Goal: Task Accomplishment & Management: Complete application form

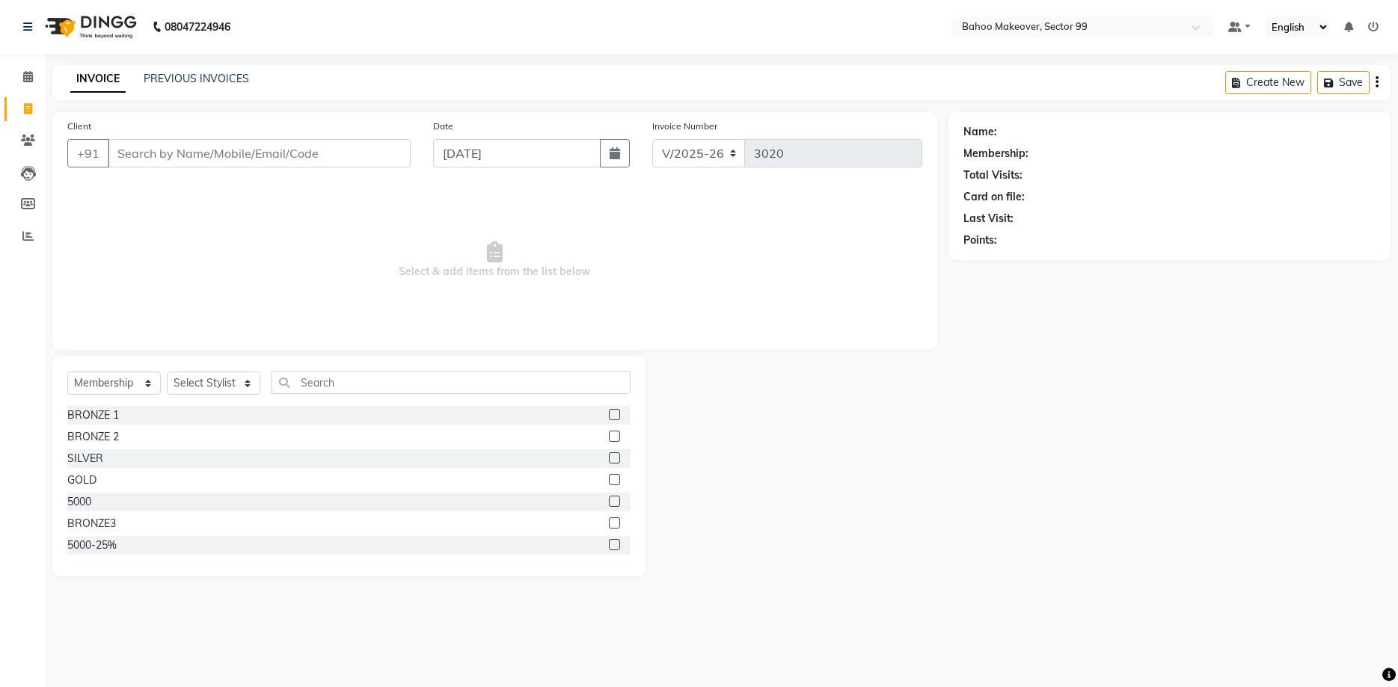
select select "6856"
select select "service"
click option "Service" at bounding box center [0, 0] width 0 height 0
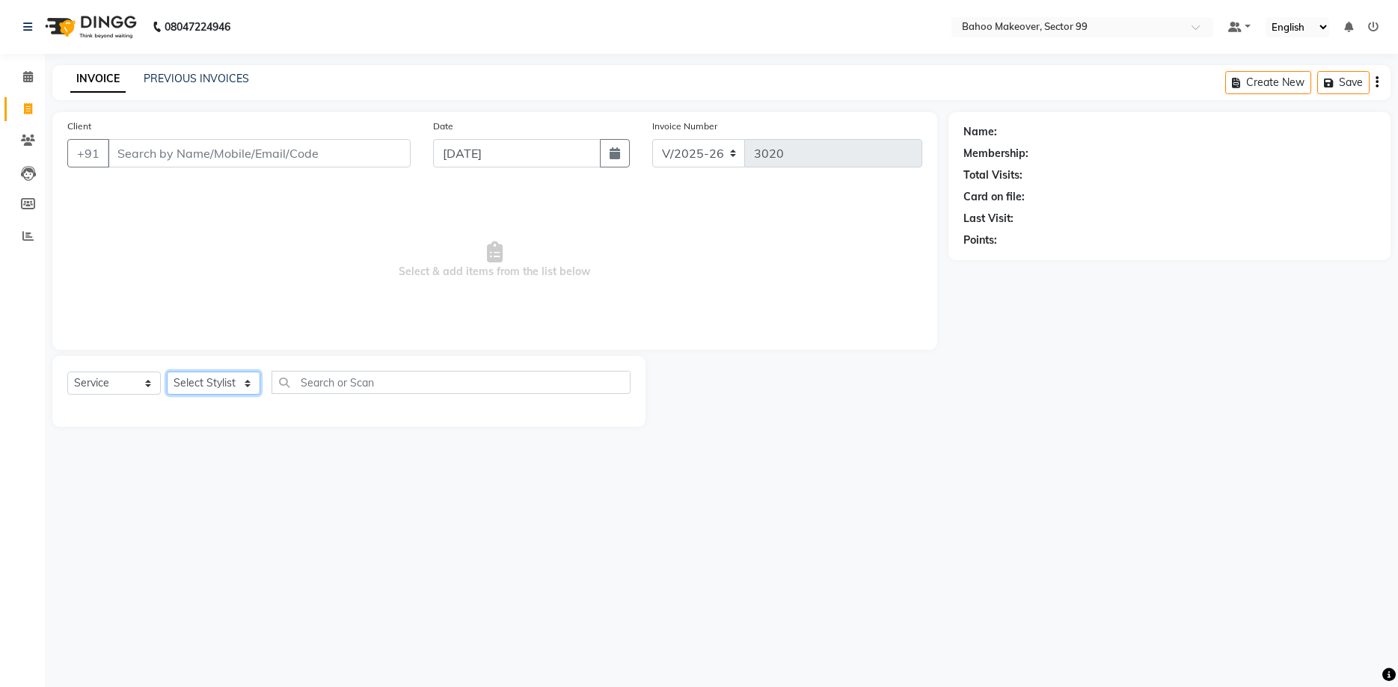
click at [167, 372] on select "Select Stylist [PERSON_NAME] Makeover Bahoo Makeover Salon [PERSON_NAME] [PERSO…" at bounding box center [213, 383] width 93 height 23
select select "64177"
click option "Komal" at bounding box center [0, 0] width 0 height 0
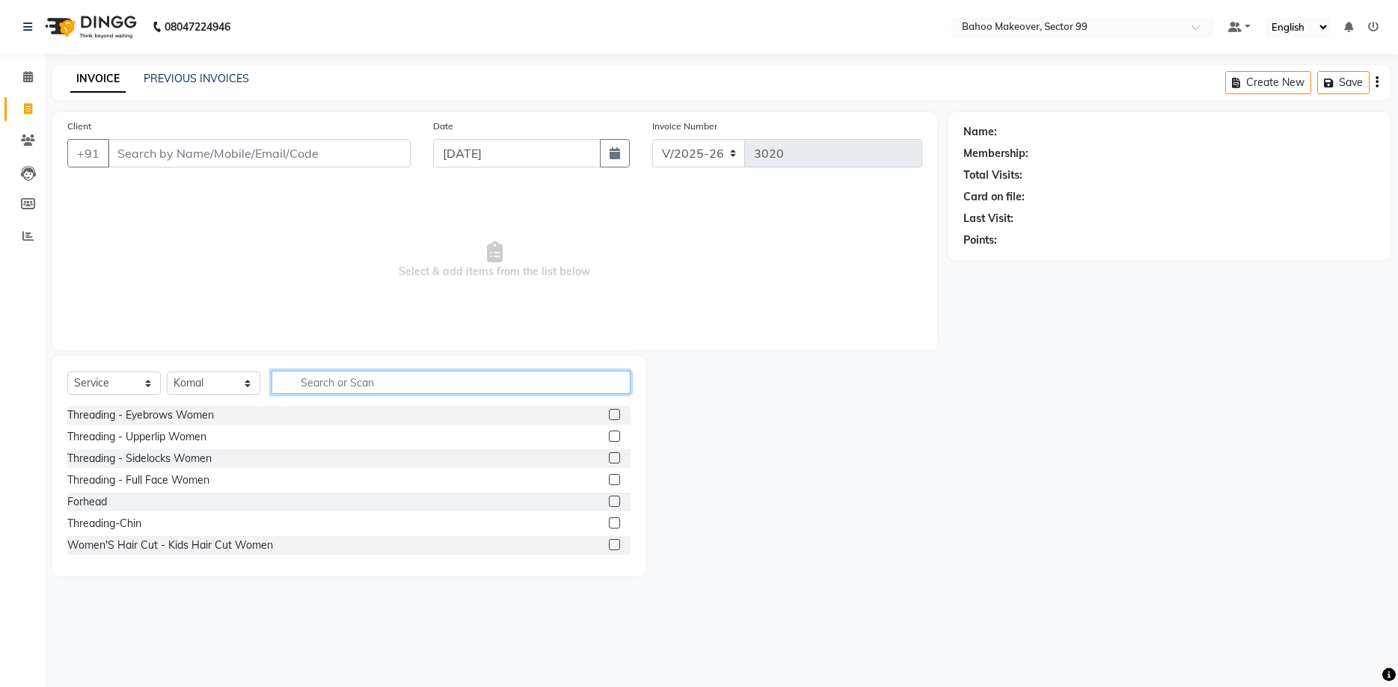
click at [303, 379] on input "text" at bounding box center [451, 382] width 359 height 23
click at [181, 421] on div "Threading - Eyebrows Women" at bounding box center [140, 416] width 147 height 16
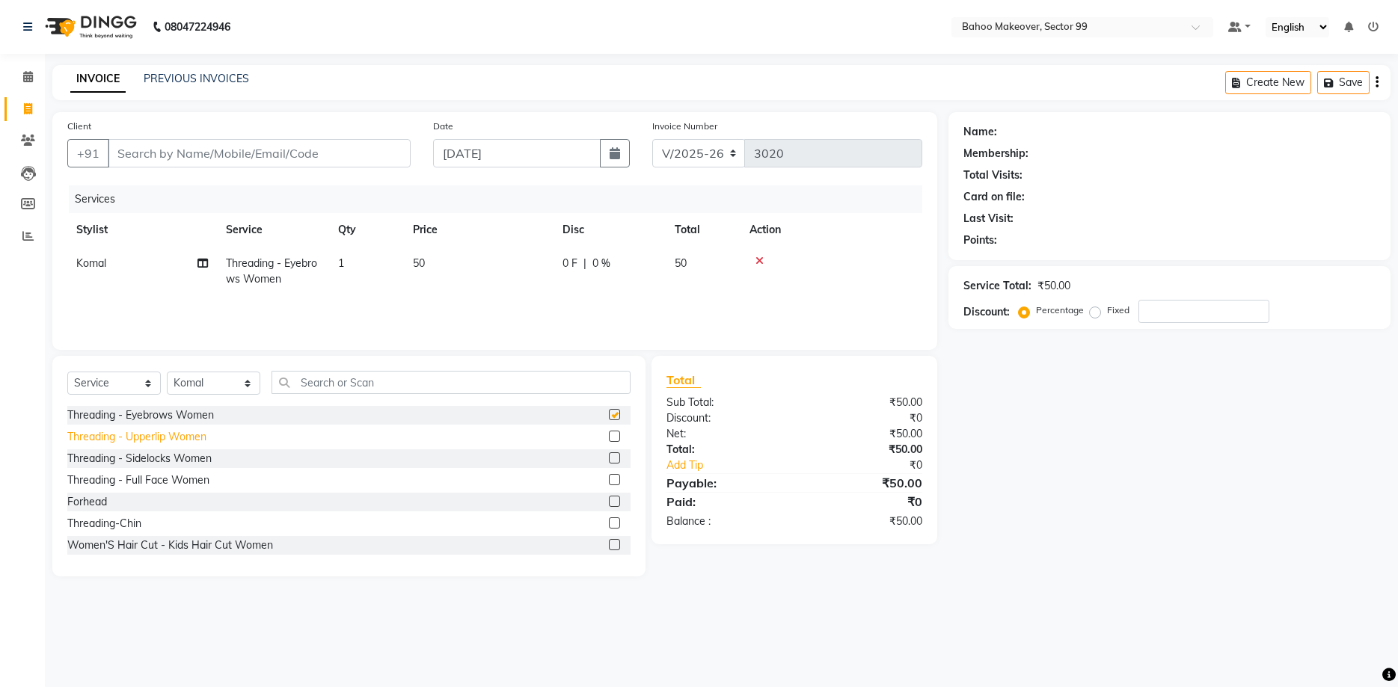
checkbox input "false"
click at [181, 439] on div "Threading - Upperlip Women" at bounding box center [136, 437] width 139 height 16
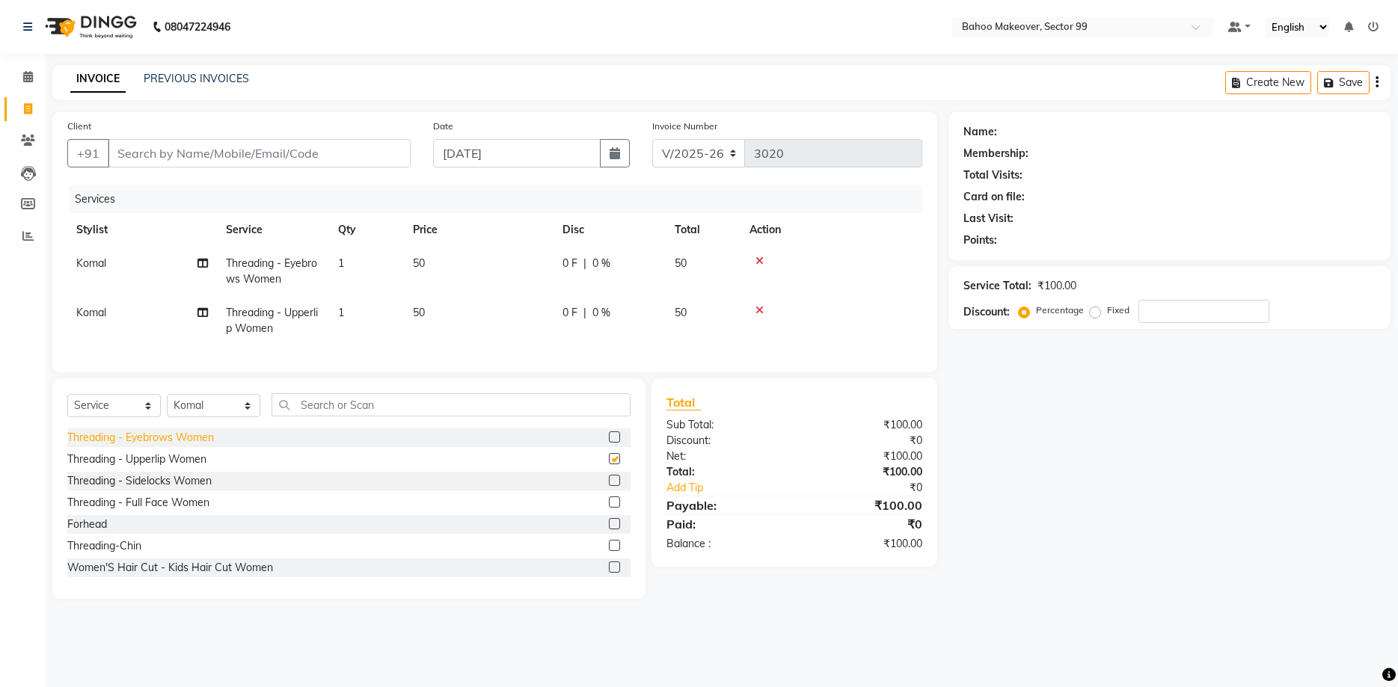
checkbox input "false"
click at [129, 549] on div "Threading-Chin" at bounding box center [104, 547] width 74 height 16
checkbox input "false"
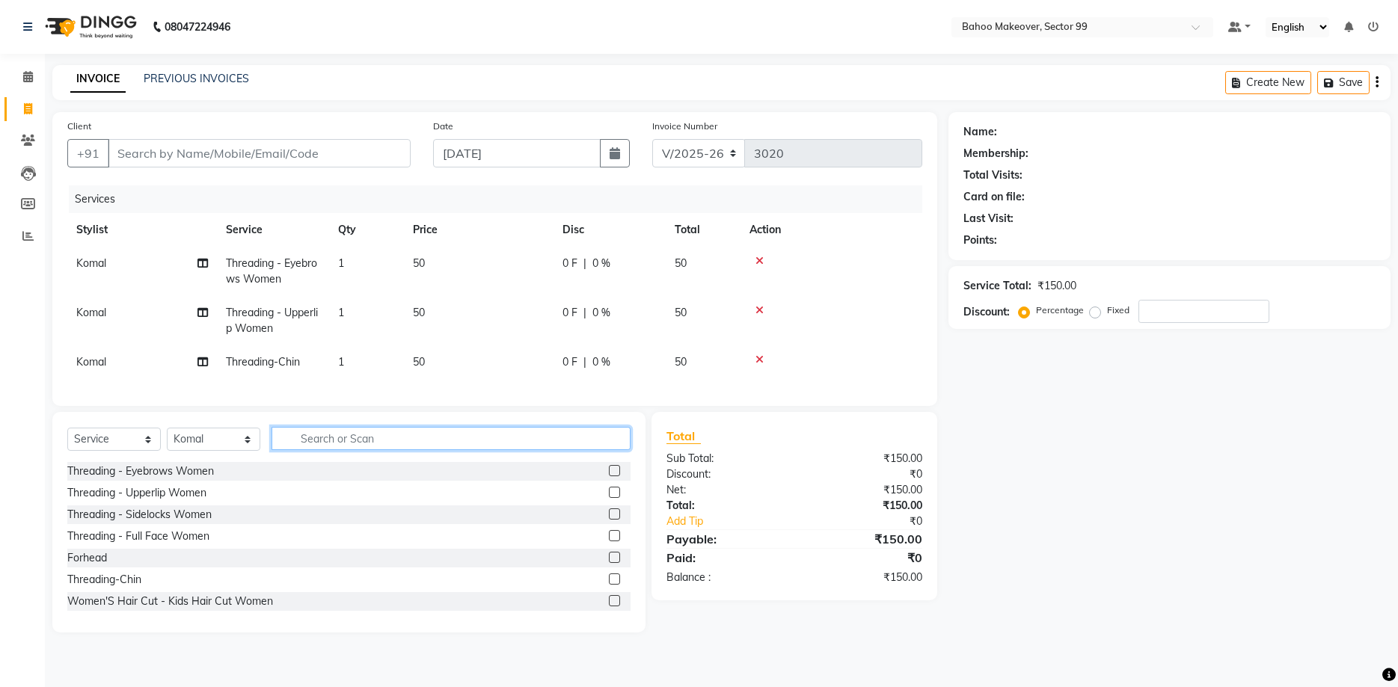
click at [496, 439] on input "text" at bounding box center [451, 438] width 359 height 23
type input "clean"
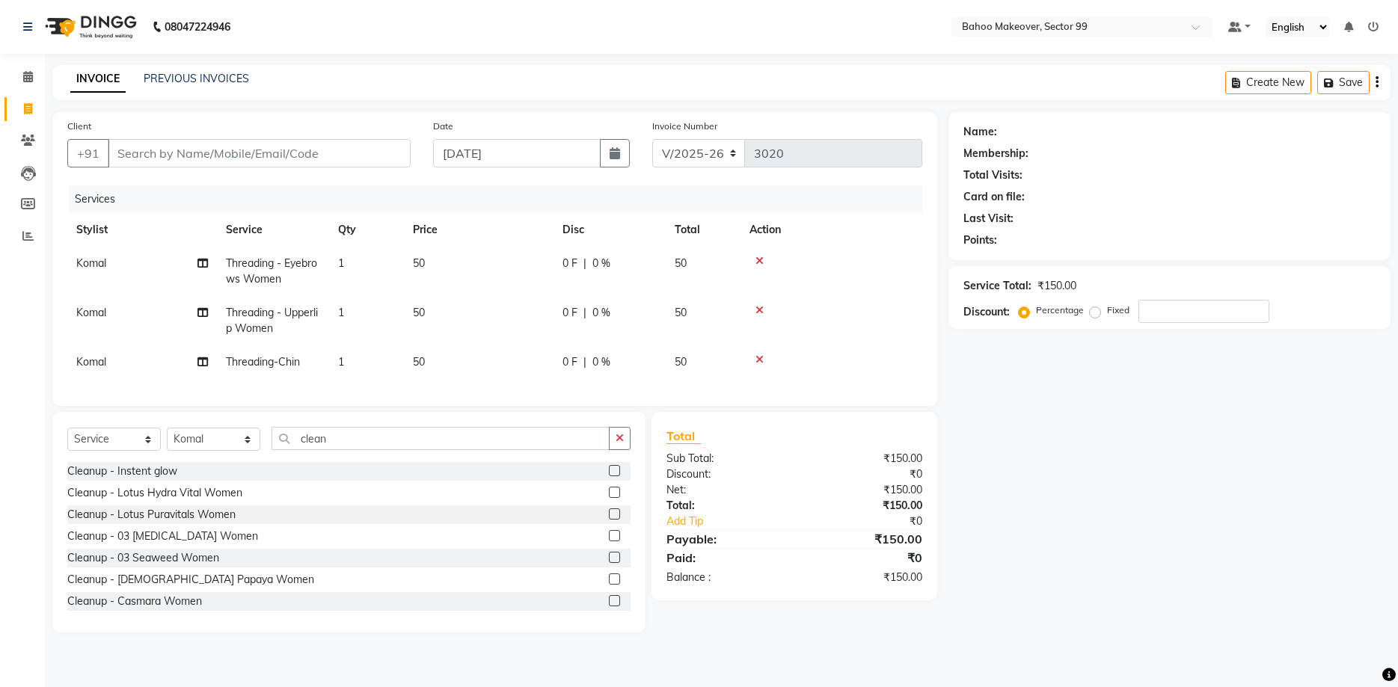
click at [439, 363] on td "50" at bounding box center [479, 363] width 150 height 34
select select "64177"
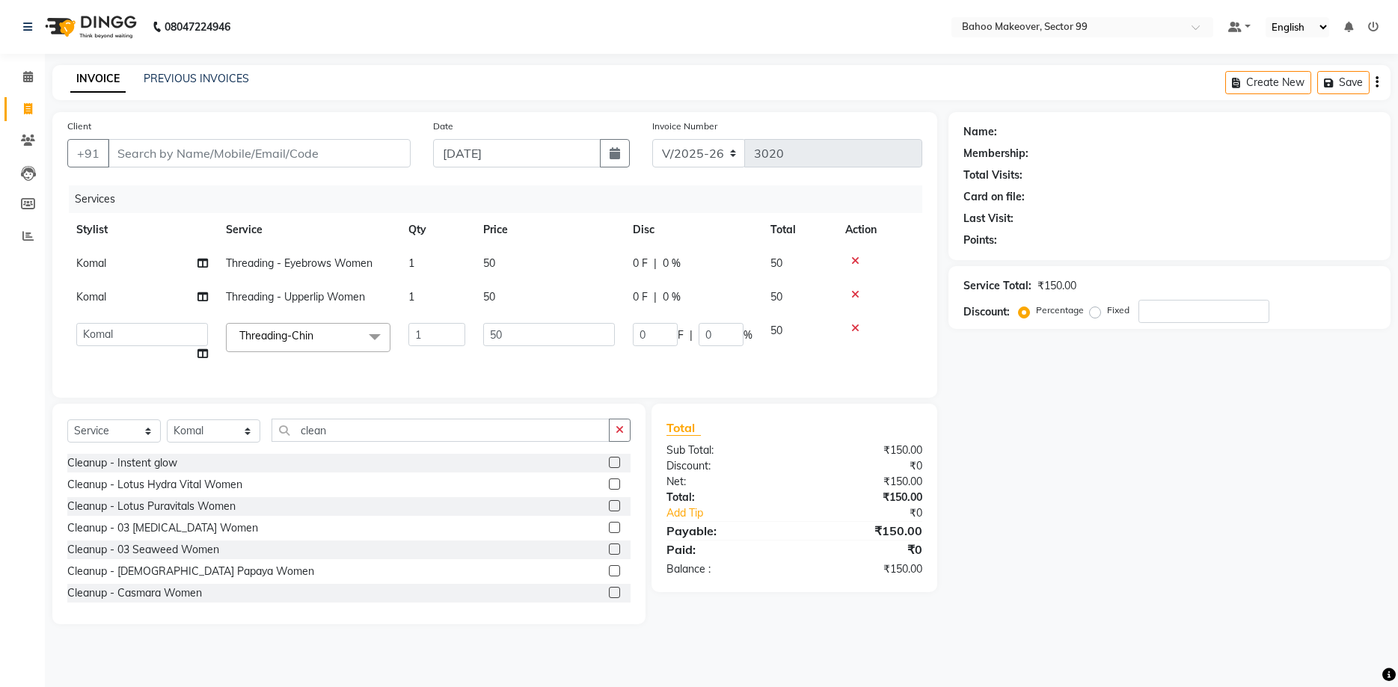
click at [851, 329] on icon at bounding box center [855, 328] width 8 height 10
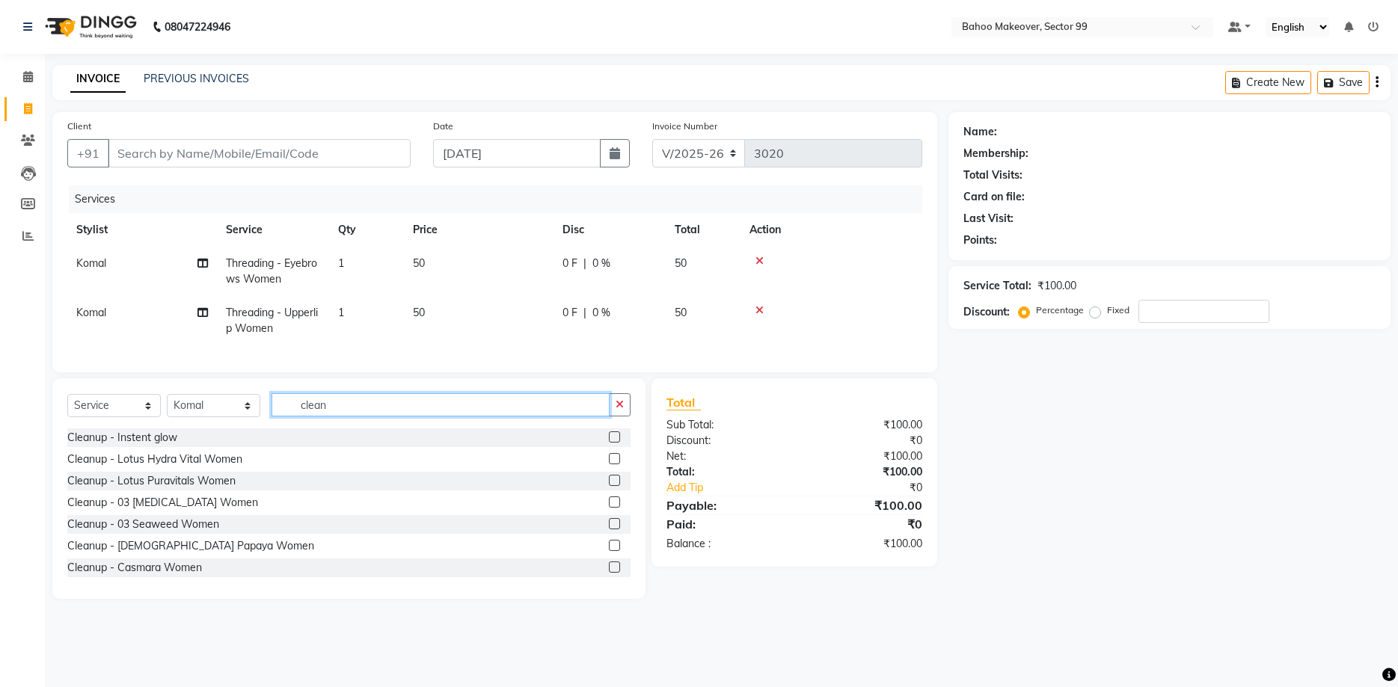
drag, startPoint x: 352, startPoint y: 411, endPoint x: 260, endPoint y: 411, distance: 92.0
click at [272, 411] on input "clean" at bounding box center [441, 404] width 338 height 23
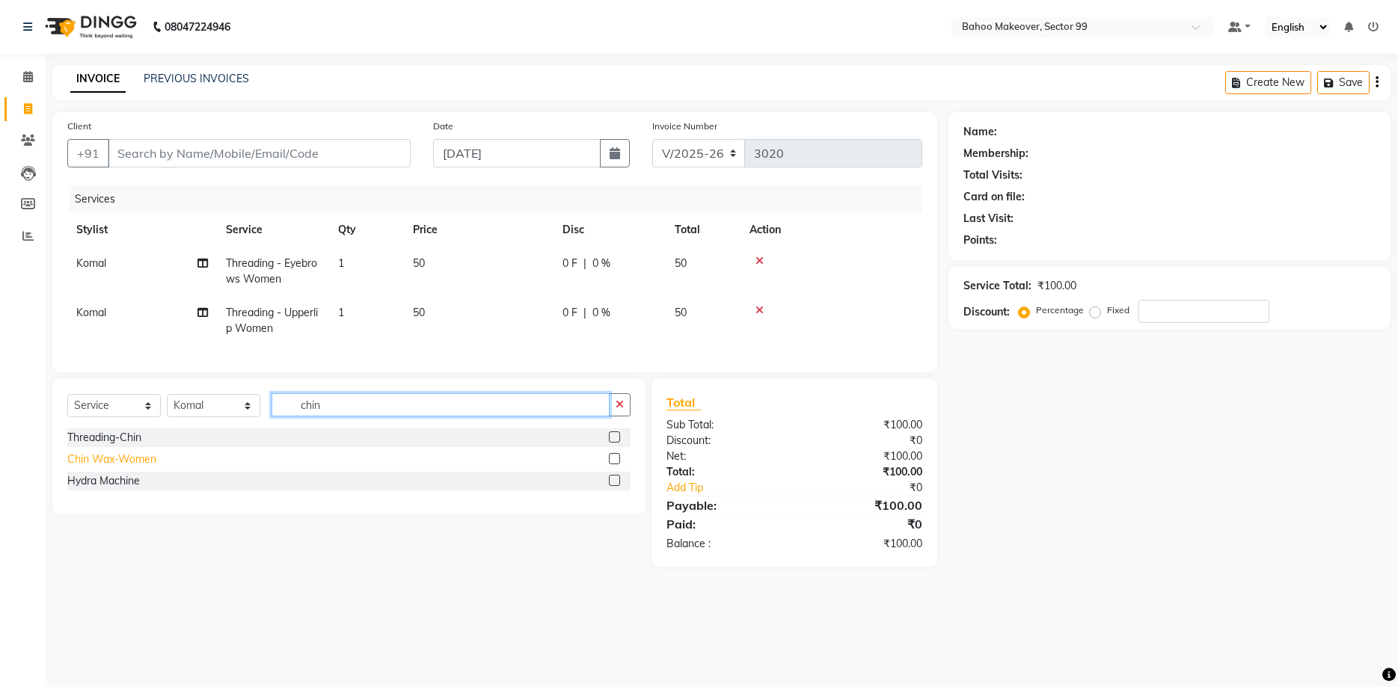
type input "chin"
click at [113, 460] on div "Chin Wax-Women" at bounding box center [111, 460] width 89 height 16
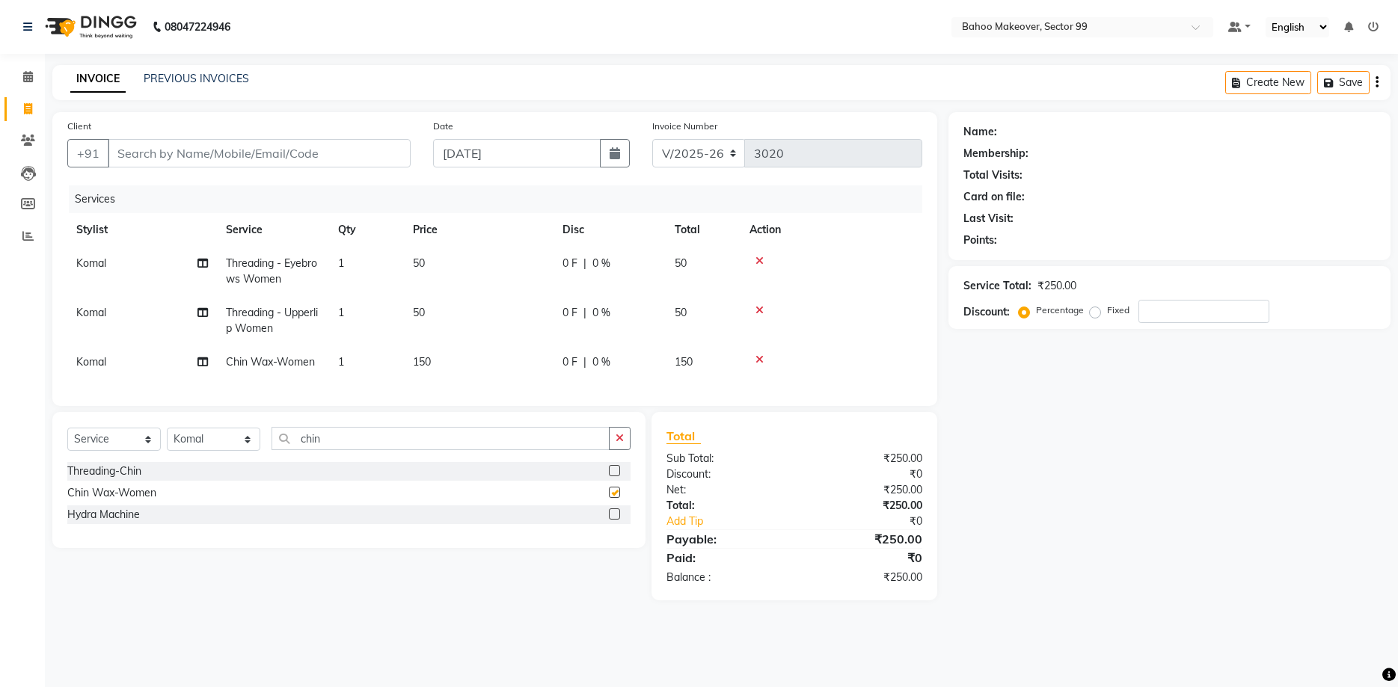
checkbox input "false"
click at [628, 441] on button "button" at bounding box center [620, 438] width 22 height 23
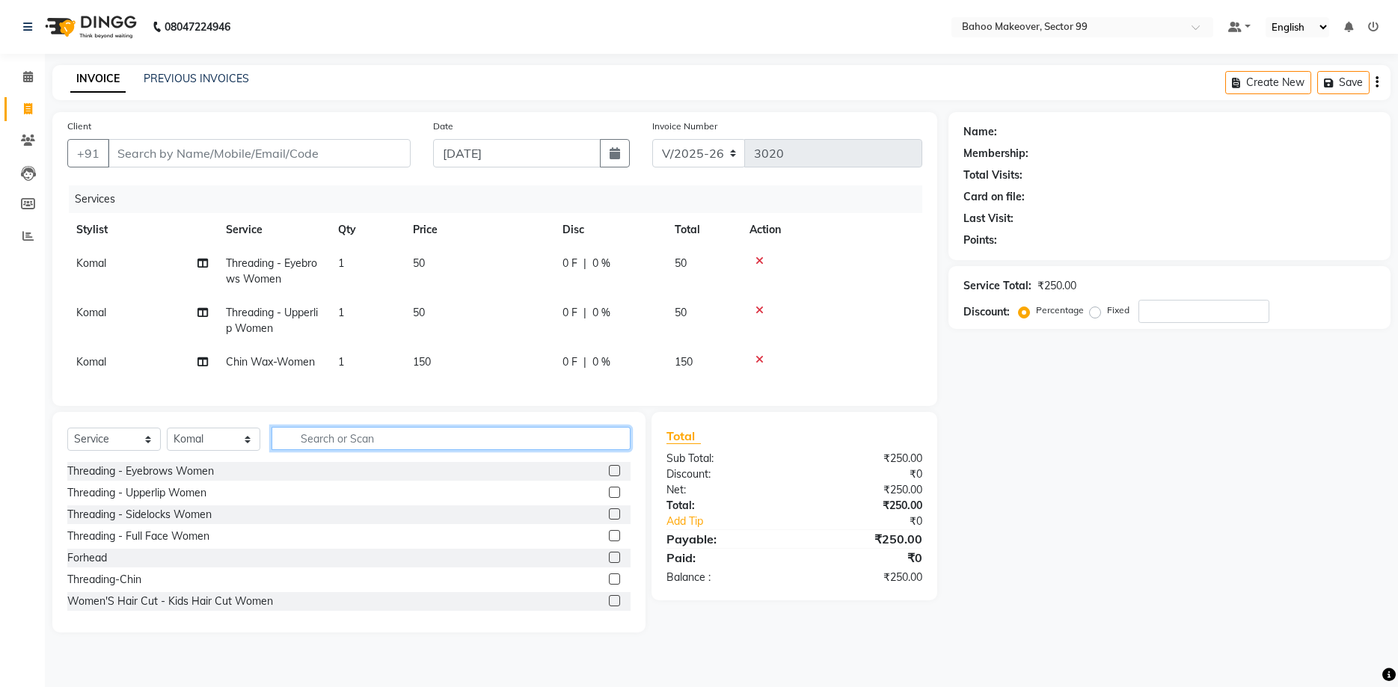
click at [531, 441] on input "text" at bounding box center [451, 438] width 359 height 23
type input "clean"
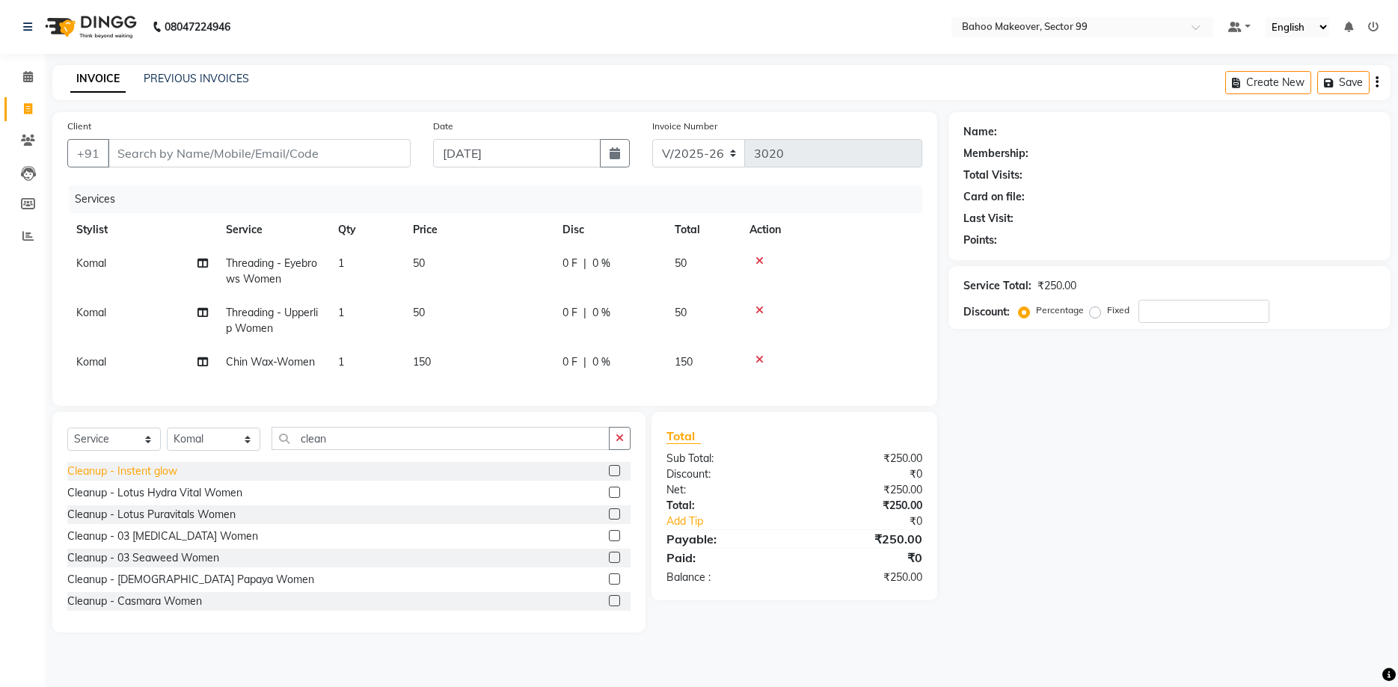
click at [159, 472] on div "Cleanup - Instent glow" at bounding box center [122, 472] width 110 height 16
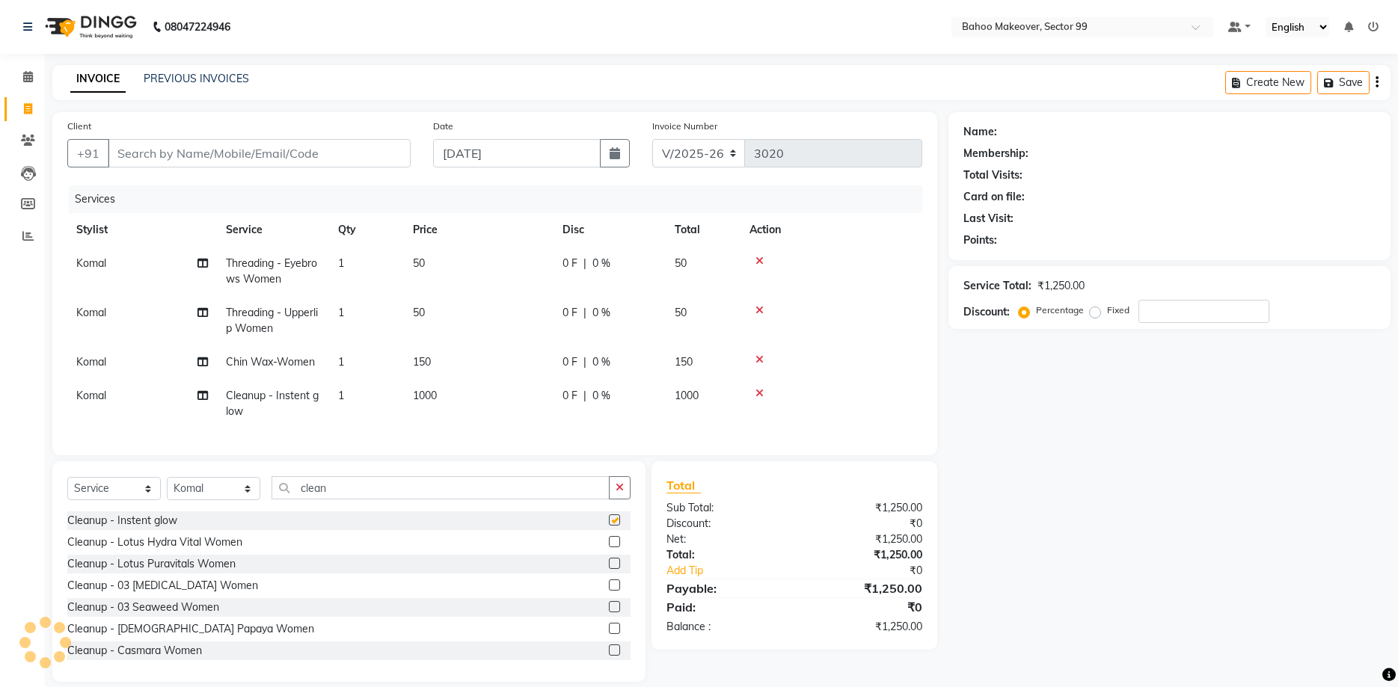
checkbox input "false"
click at [211, 545] on div "Cleanup - Lotus Hydra Vital Women" at bounding box center [154, 543] width 175 height 16
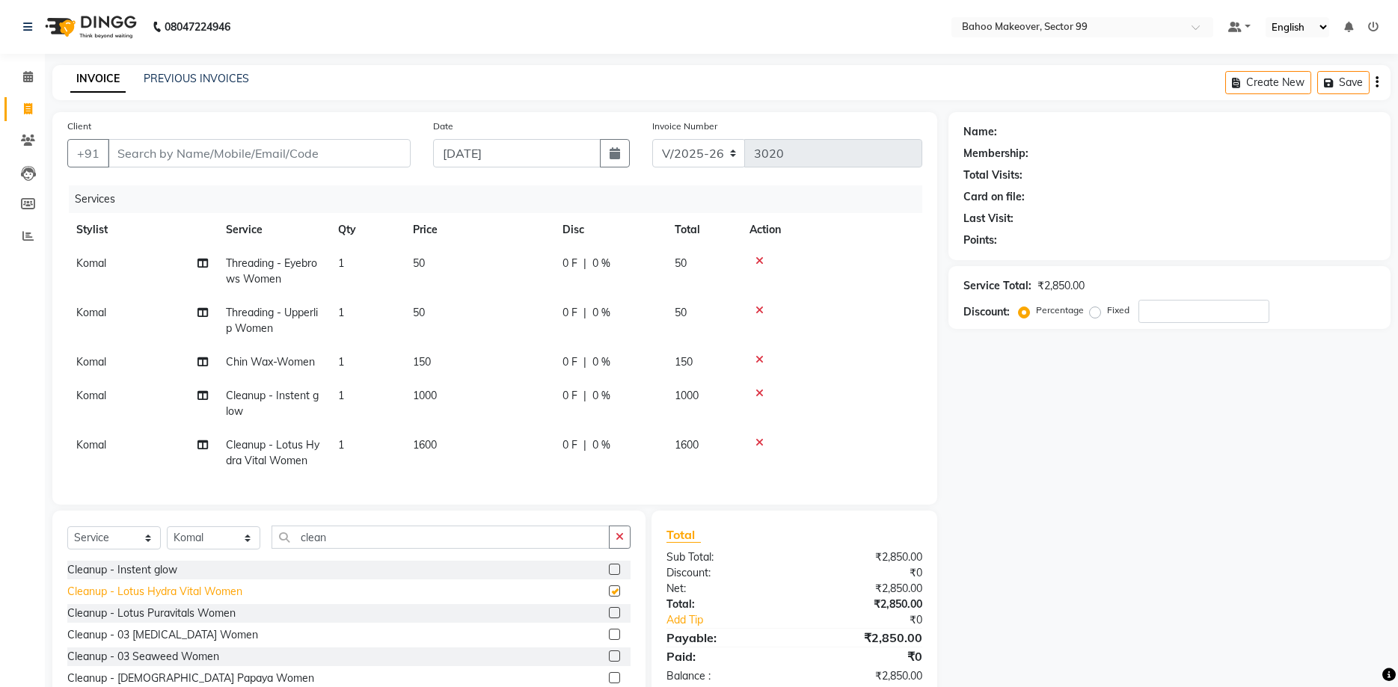
checkbox input "false"
click at [761, 445] on icon at bounding box center [759, 443] width 8 height 10
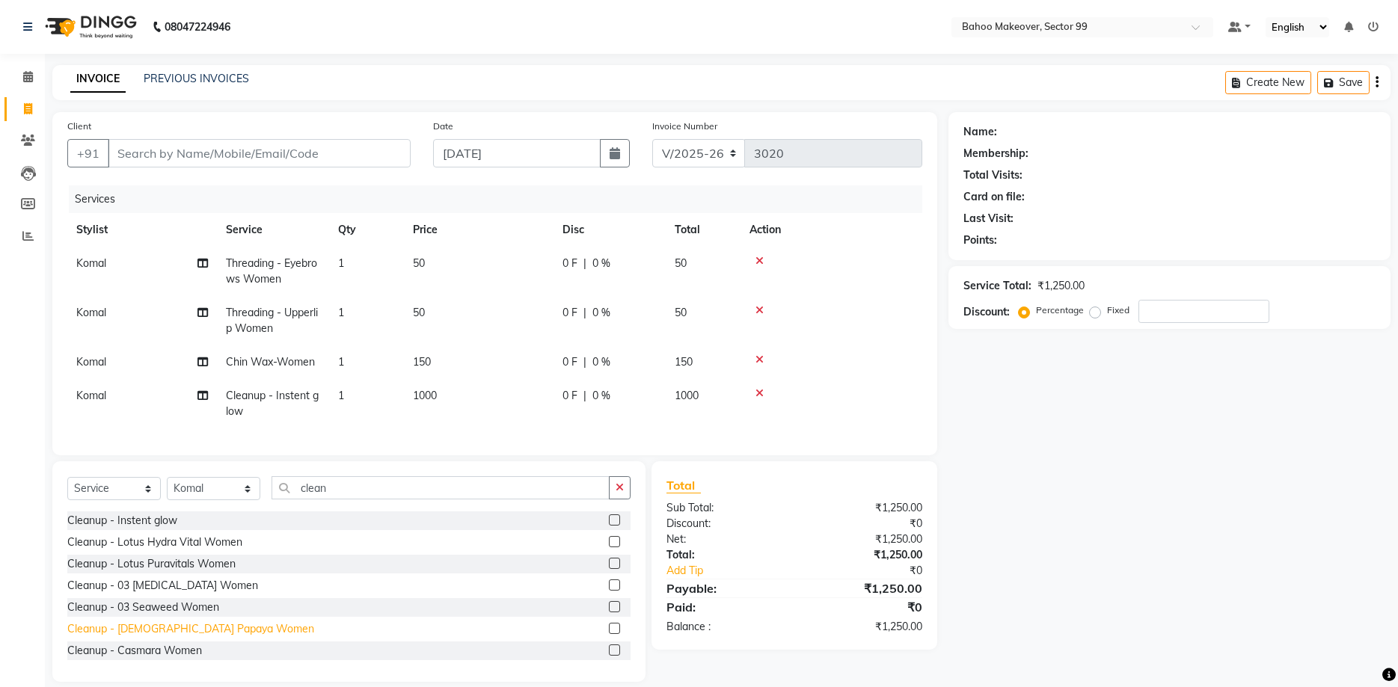
click at [211, 634] on div "Cleanup - [DEMOGRAPHIC_DATA] Papaya Women" at bounding box center [190, 630] width 247 height 16
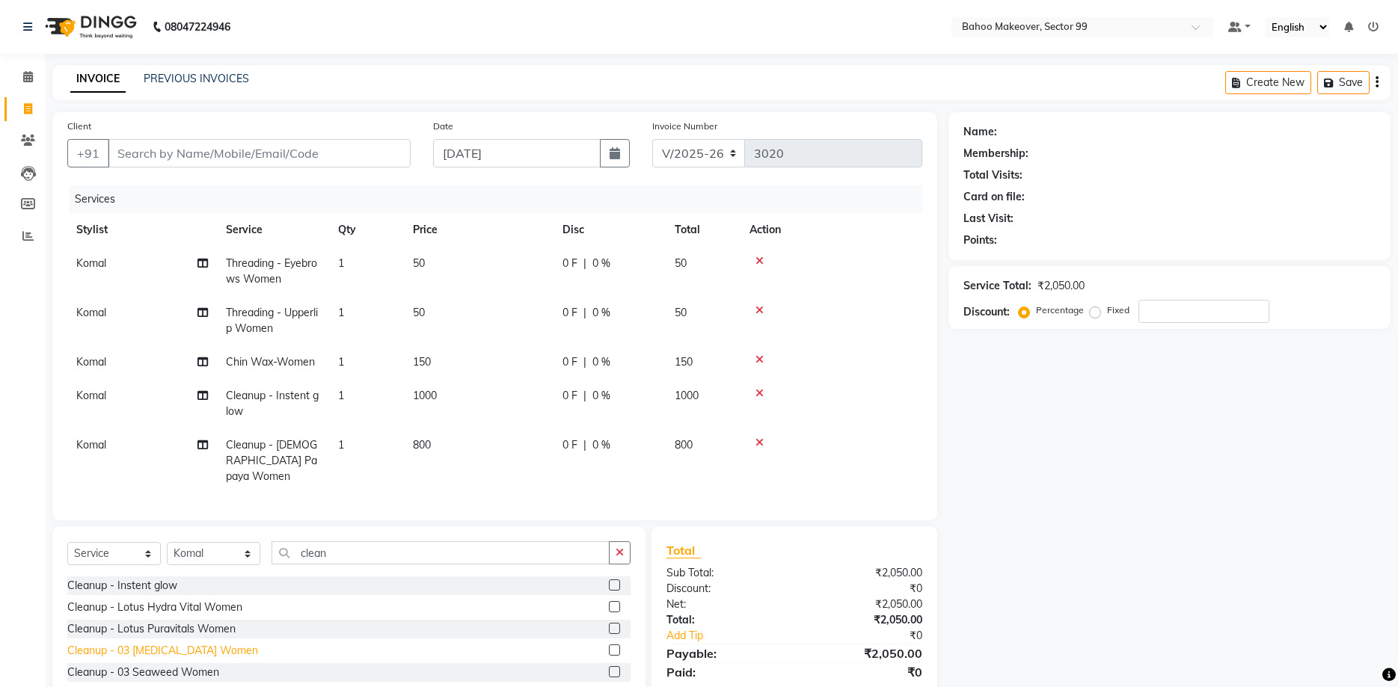
checkbox input "false"
click at [757, 396] on icon at bounding box center [759, 393] width 8 height 10
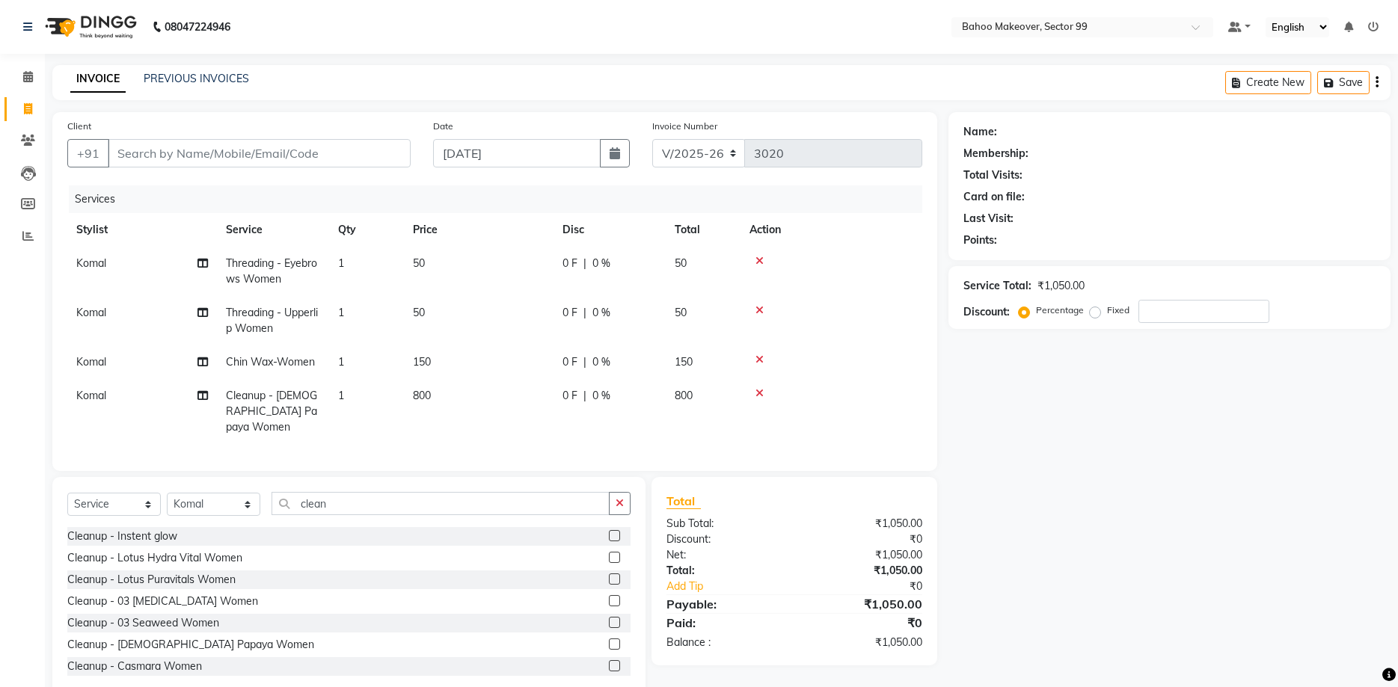
click at [449, 359] on td "150" at bounding box center [479, 363] width 150 height 34
select select "64177"
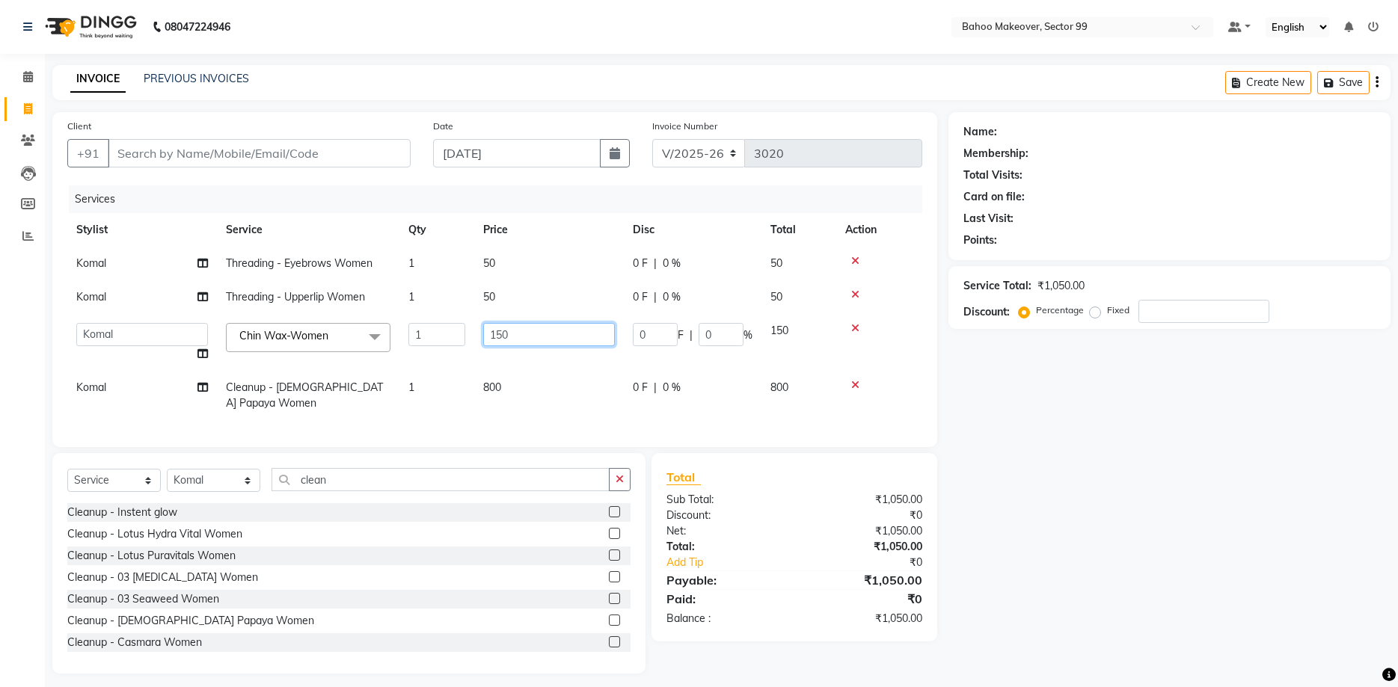
drag, startPoint x: 509, startPoint y: 335, endPoint x: 491, endPoint y: 340, distance: 18.0
click at [491, 340] on input "150" at bounding box center [549, 334] width 132 height 23
type input "100"
click at [589, 404] on tr "[PERSON_NAME] Cleanup - [DEMOGRAPHIC_DATA] Papaya Women 1 800 0 F | 0 % 800" at bounding box center [494, 395] width 855 height 49
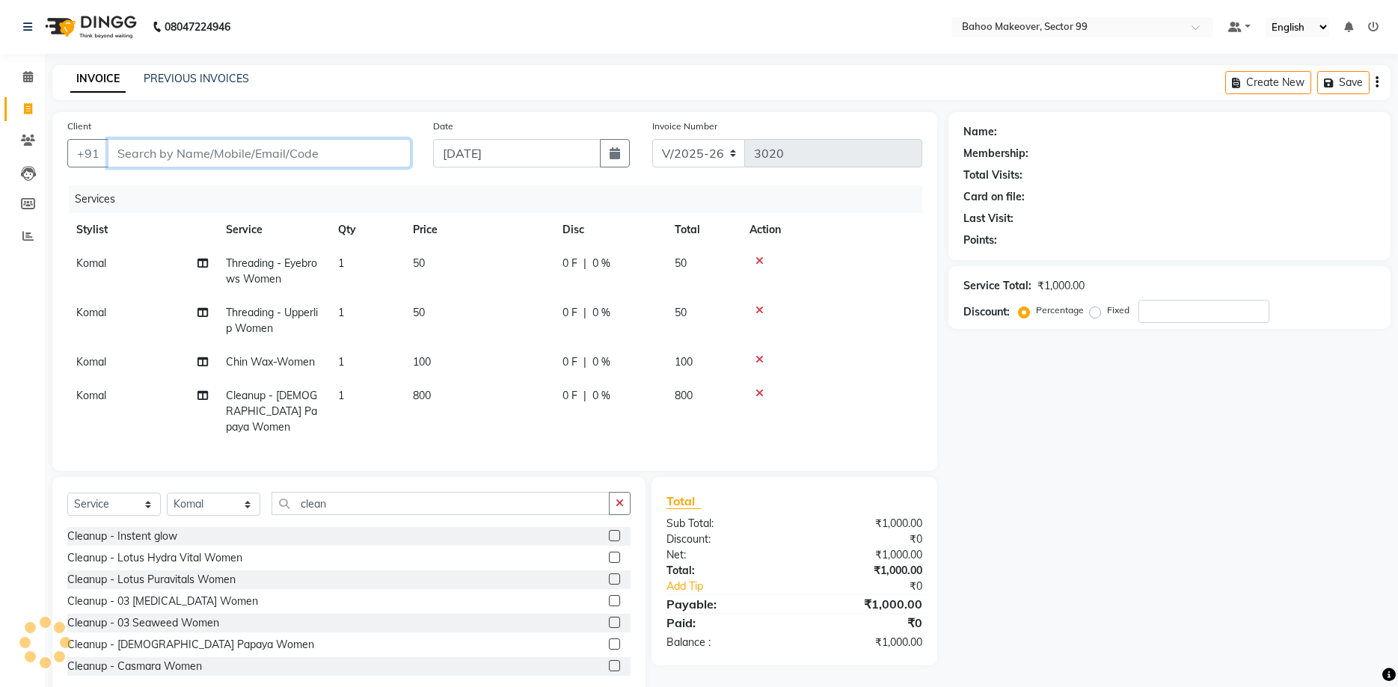
click at [348, 162] on input "Client" at bounding box center [259, 153] width 303 height 28
click at [280, 155] on input "Client" at bounding box center [259, 153] width 303 height 28
click at [287, 153] on input "Client" at bounding box center [259, 153] width 303 height 28
type input "9"
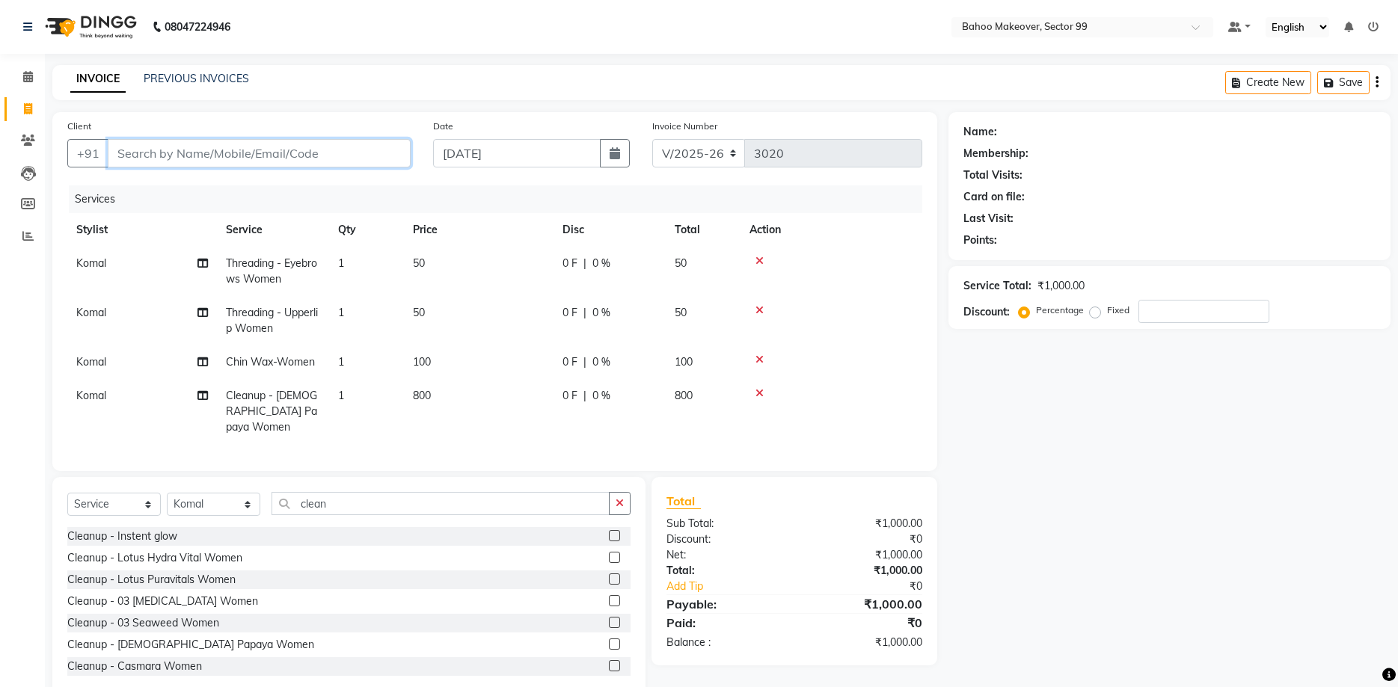
type input "0"
click at [144, 154] on input "995031397" at bounding box center [221, 153] width 227 height 28
click at [184, 154] on input "99531397" at bounding box center [221, 153] width 227 height 28
type input "995313957"
click at [341, 155] on button "Add Client" at bounding box center [372, 153] width 77 height 28
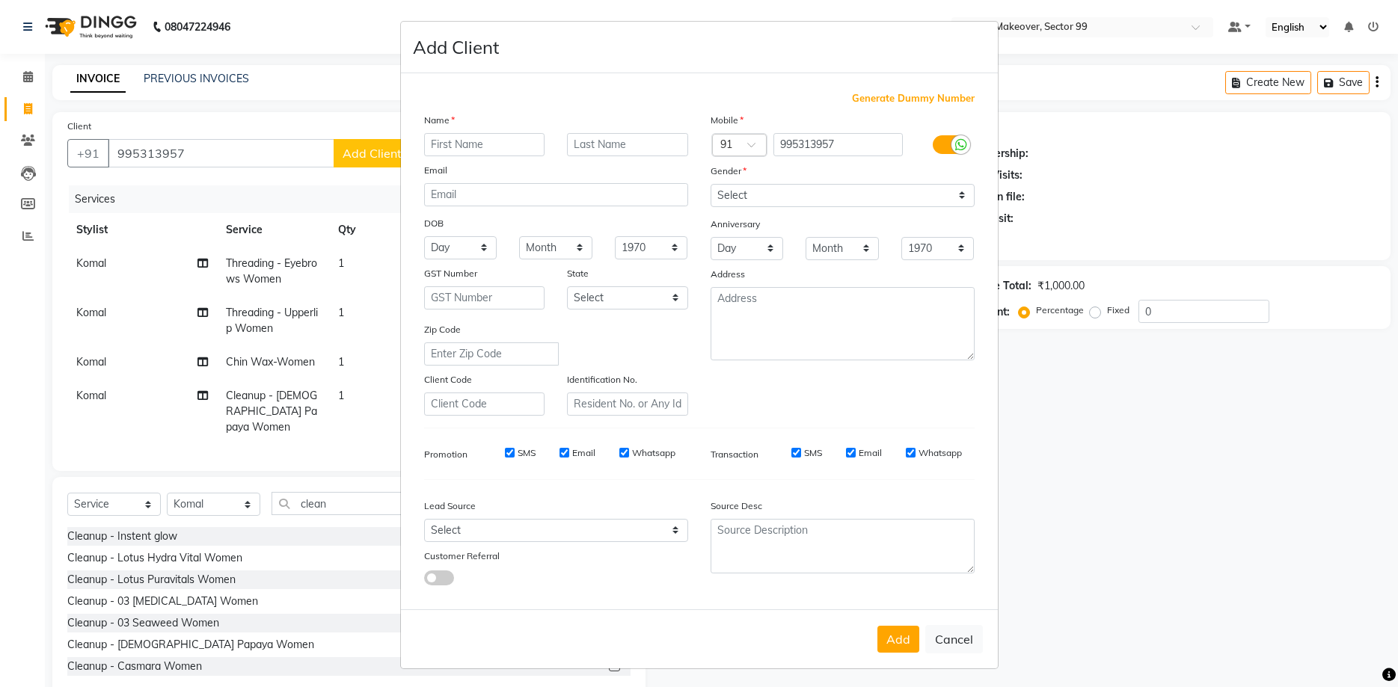
click at [529, 145] on input "text" at bounding box center [484, 144] width 121 height 23
type input "c"
type input "Client"
click at [711, 184] on select "Select [DEMOGRAPHIC_DATA] [DEMOGRAPHIC_DATA] Other Prefer Not To Say" at bounding box center [843, 195] width 264 height 23
select select "[DEMOGRAPHIC_DATA]"
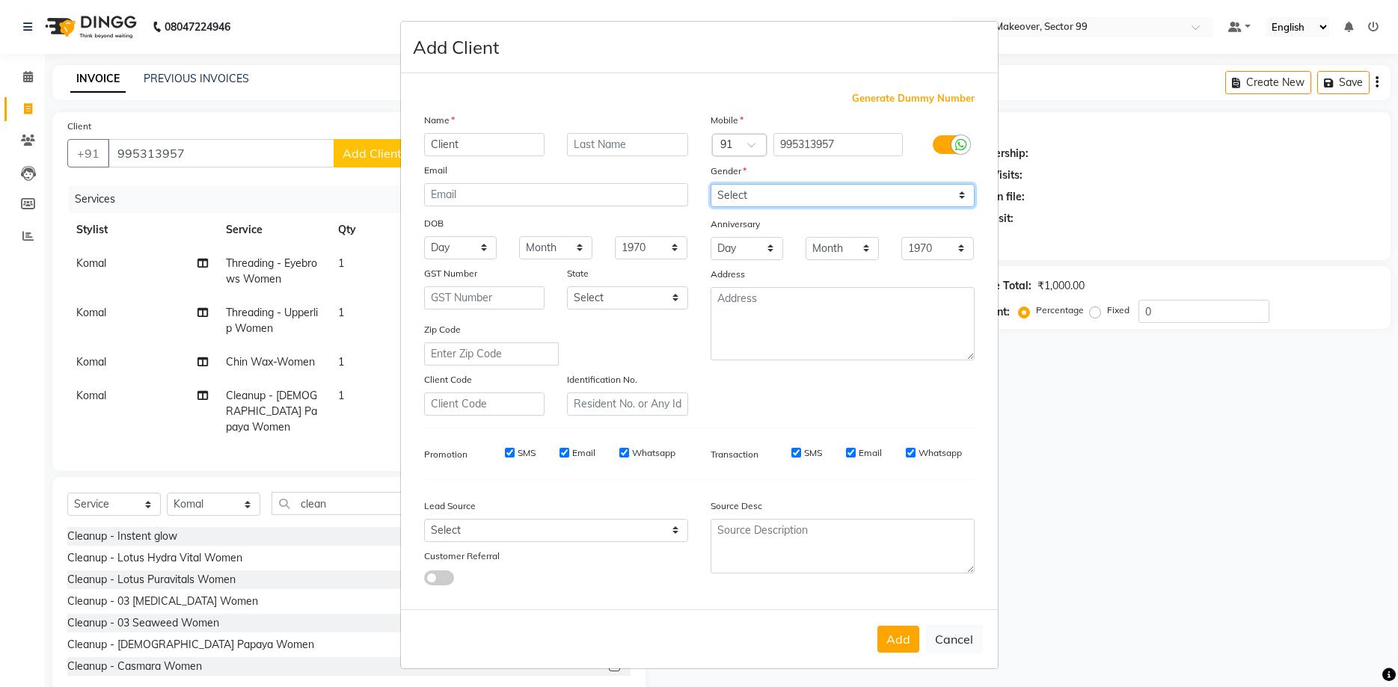
click option "[DEMOGRAPHIC_DATA]" at bounding box center [0, 0] width 0 height 0
click at [894, 645] on button "Add" at bounding box center [898, 639] width 42 height 27
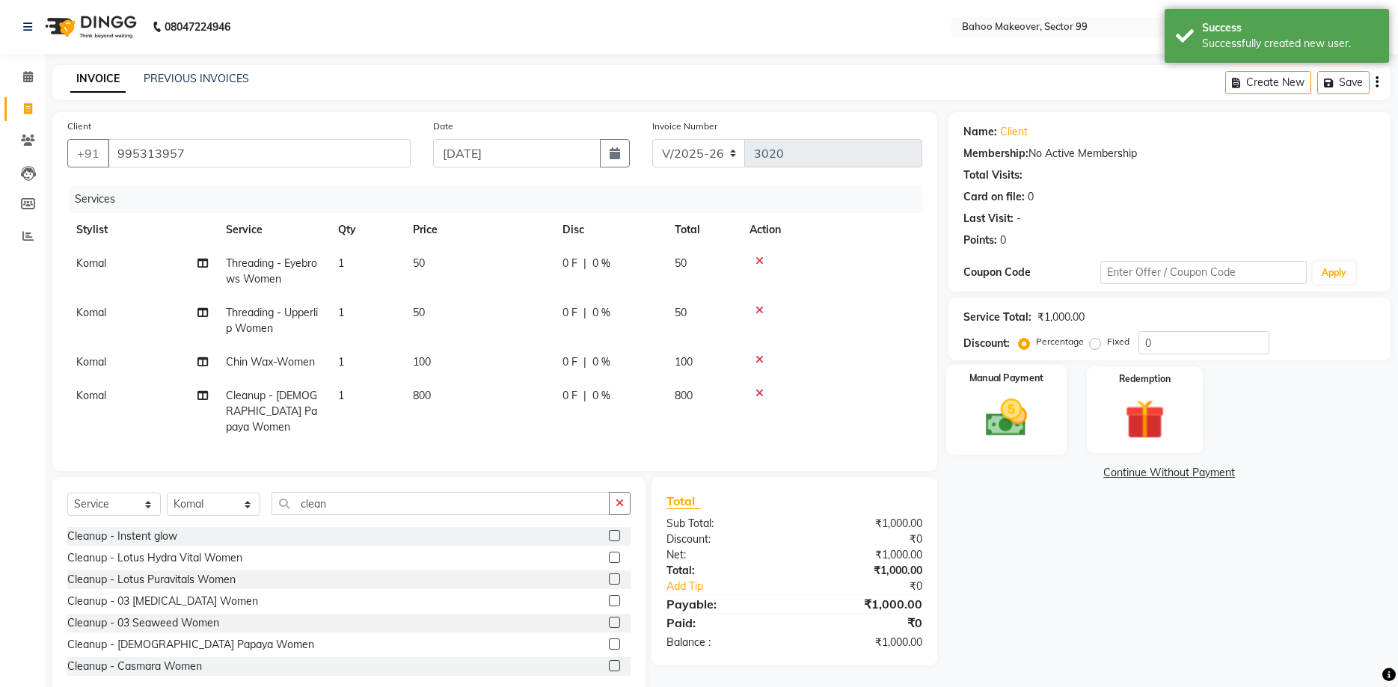
click at [1022, 434] on img at bounding box center [1005, 418] width 67 height 48
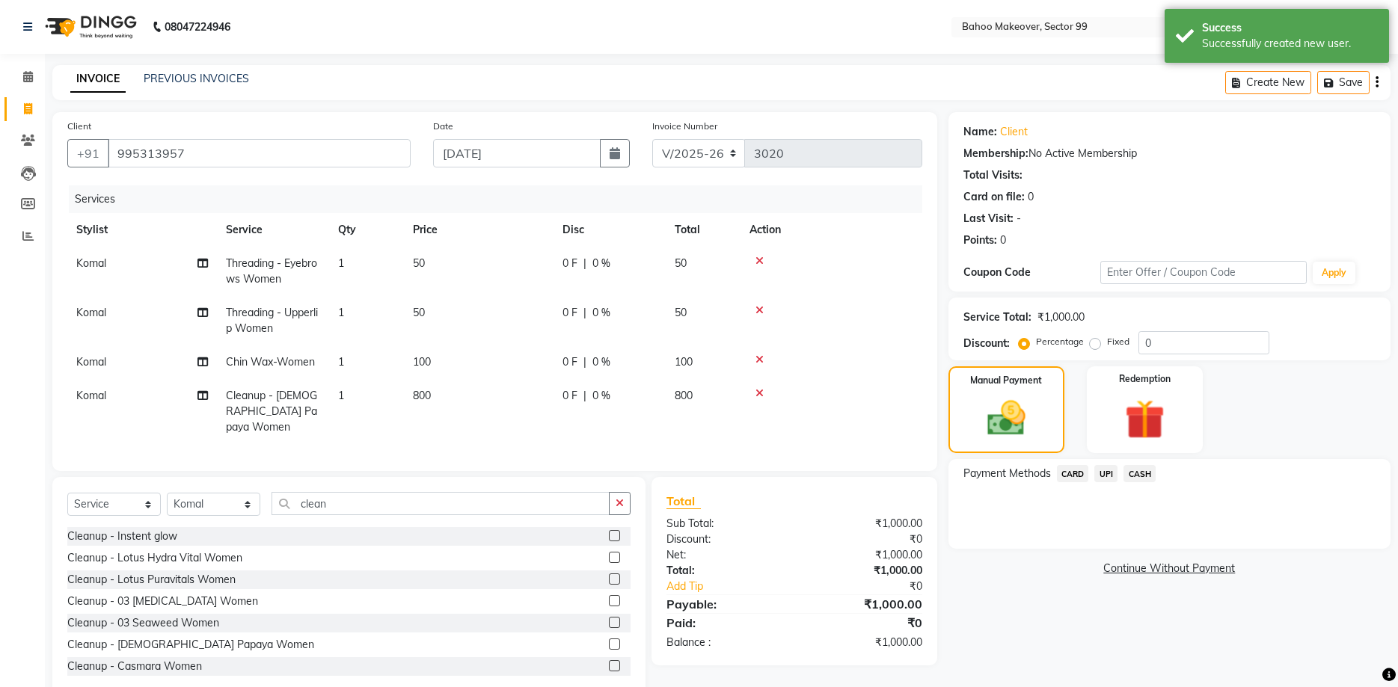
click at [1143, 478] on span "CASH" at bounding box center [1139, 473] width 32 height 17
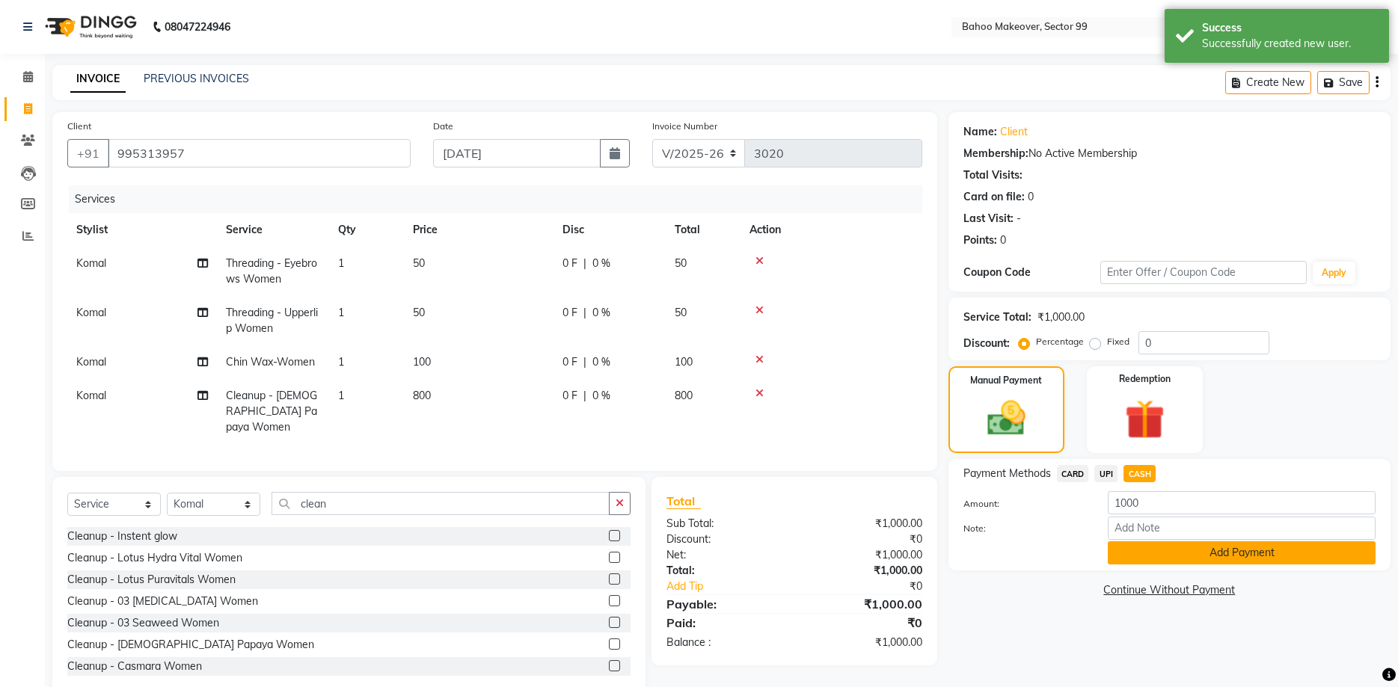
click at [1169, 551] on button "Add Payment" at bounding box center [1242, 553] width 268 height 23
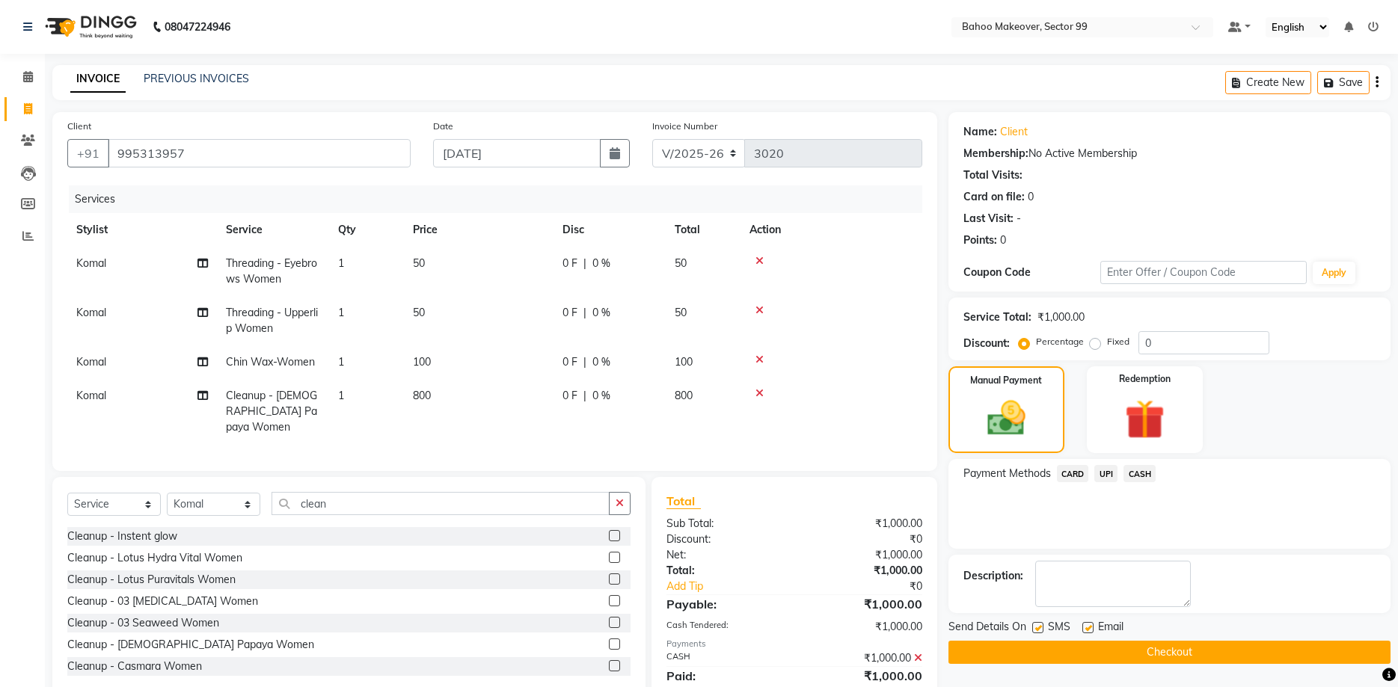
click at [918, 653] on icon at bounding box center [918, 658] width 8 height 10
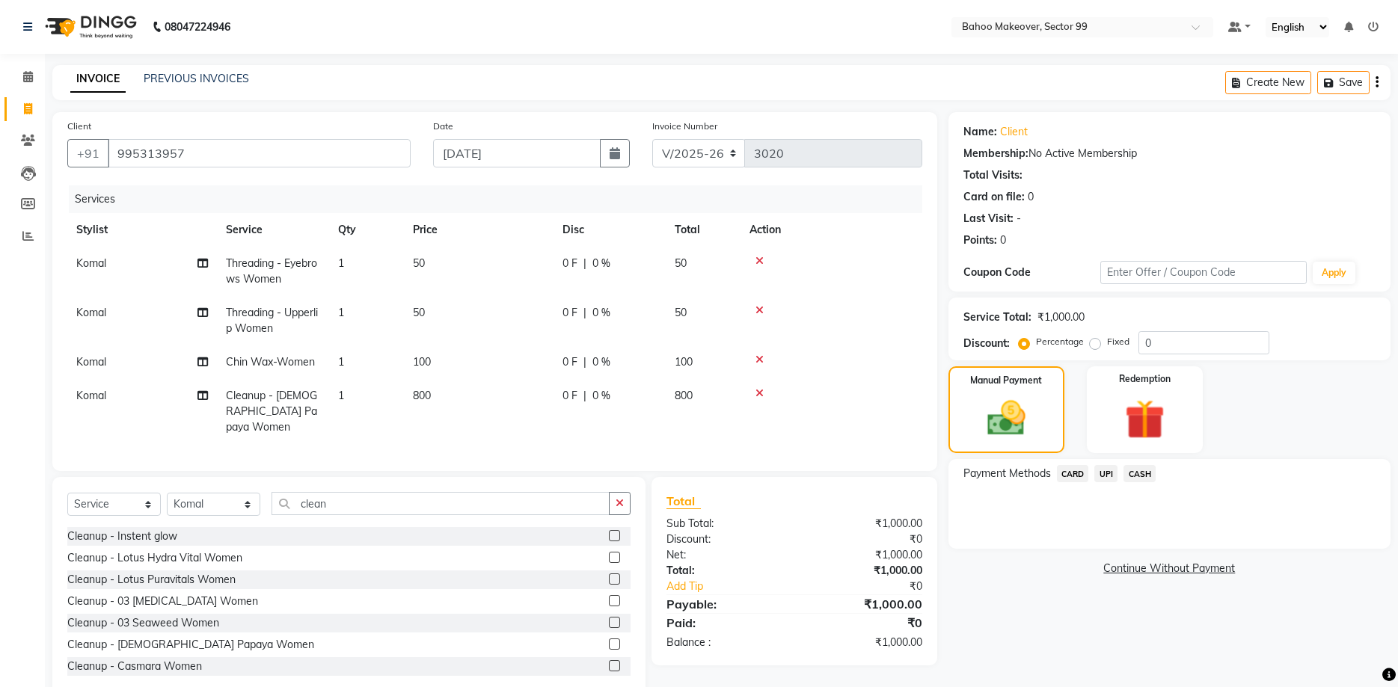
click at [1143, 482] on span "CASH" at bounding box center [1139, 473] width 32 height 17
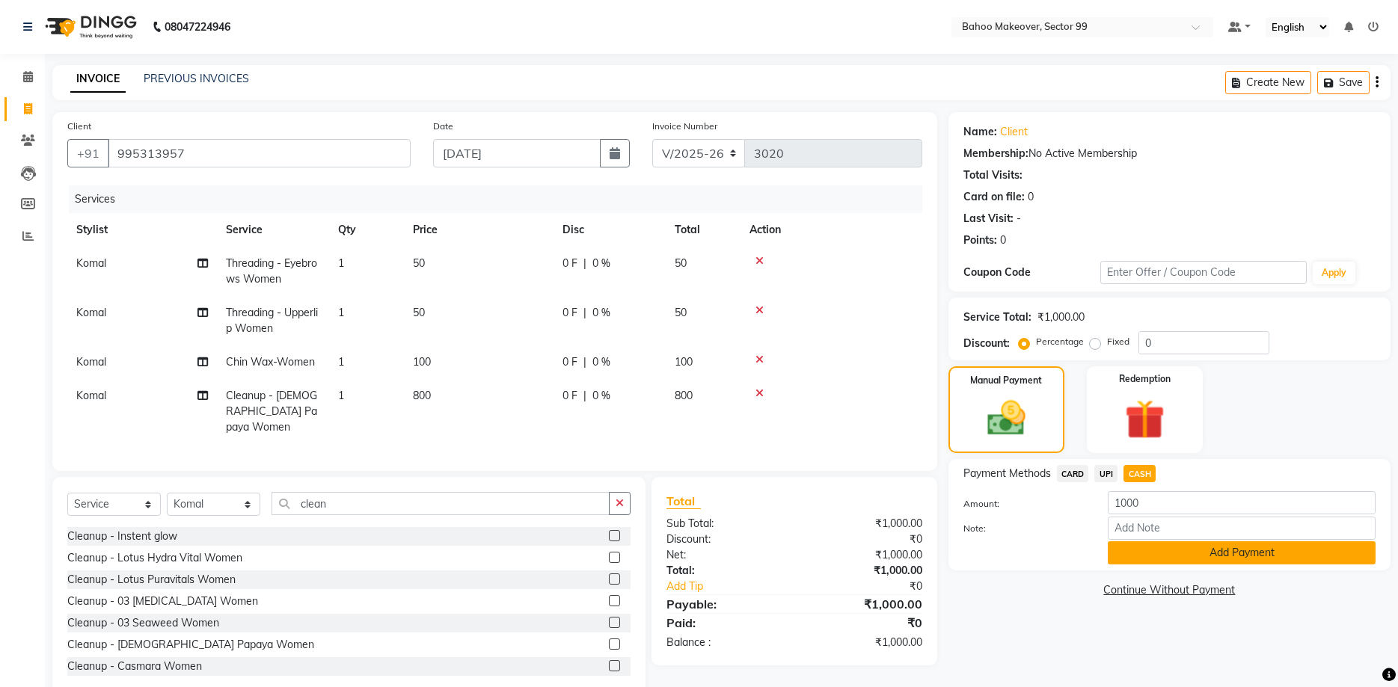
click at [1175, 553] on button "Add Payment" at bounding box center [1242, 553] width 268 height 23
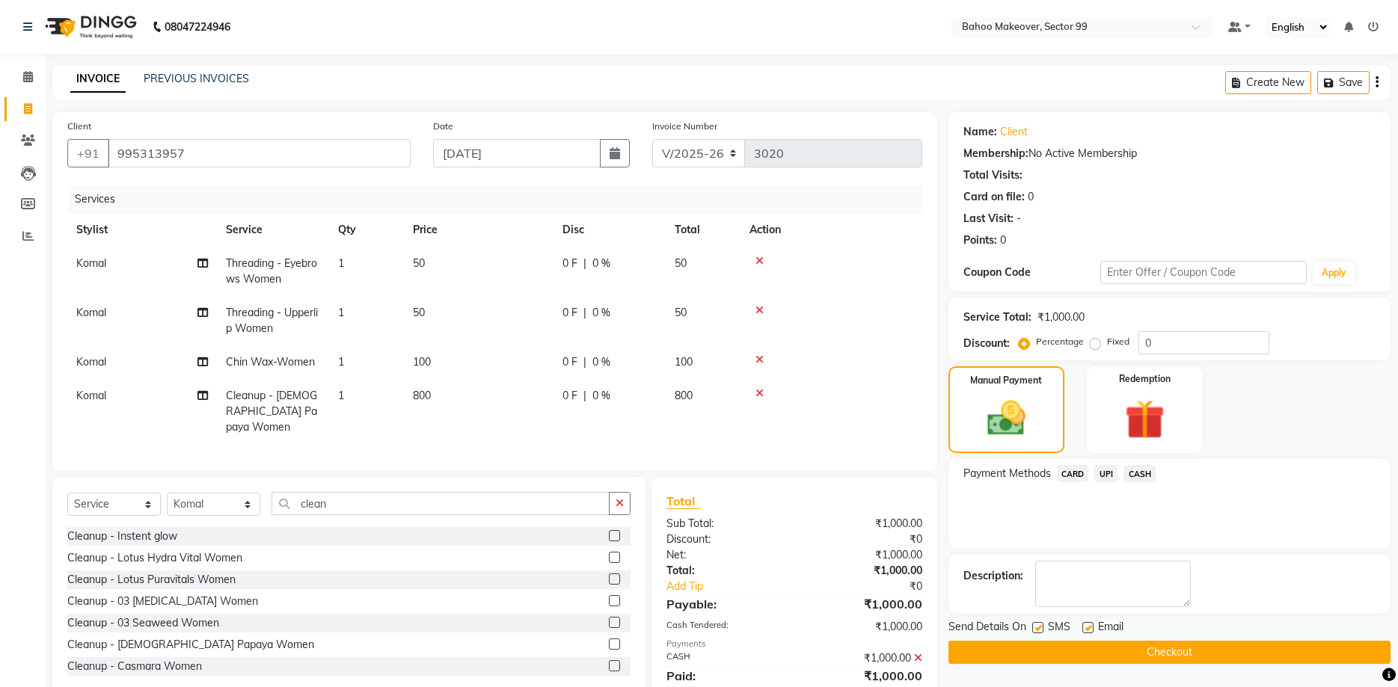
scroll to position [38, 0]
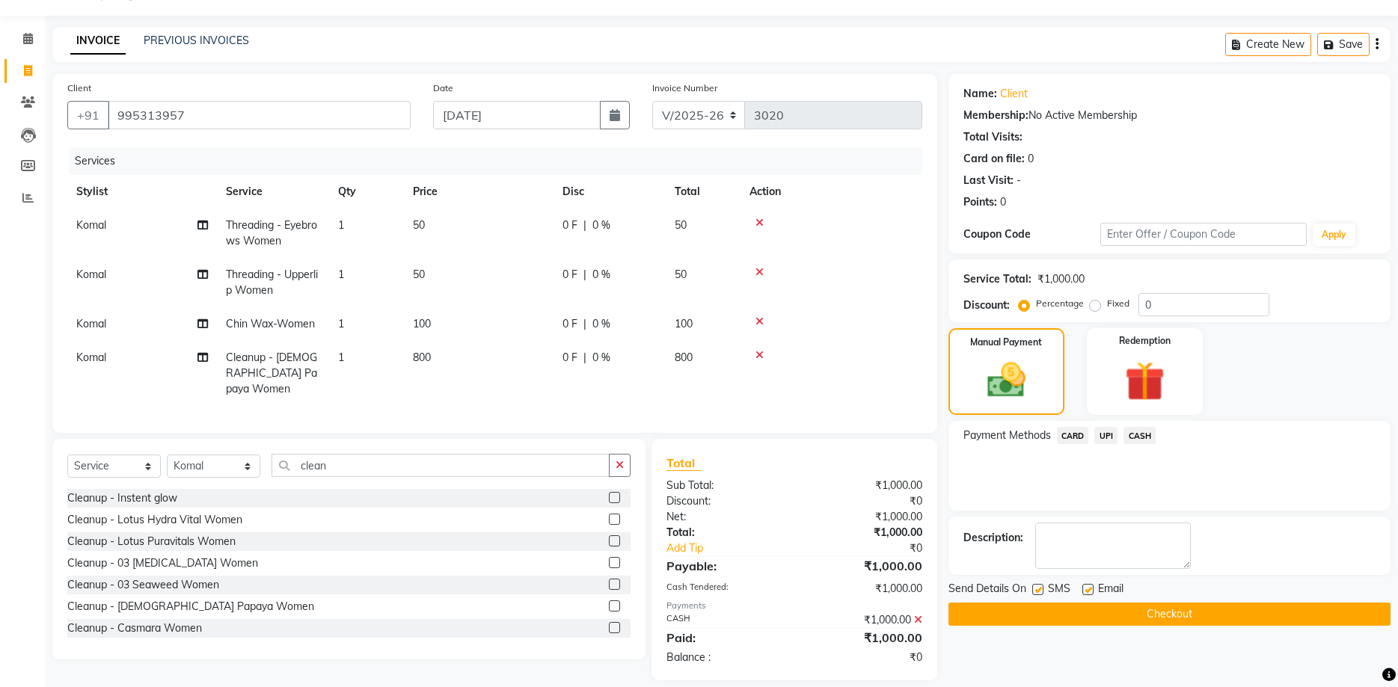
click at [1286, 613] on button "Checkout" at bounding box center [1169, 614] width 442 height 23
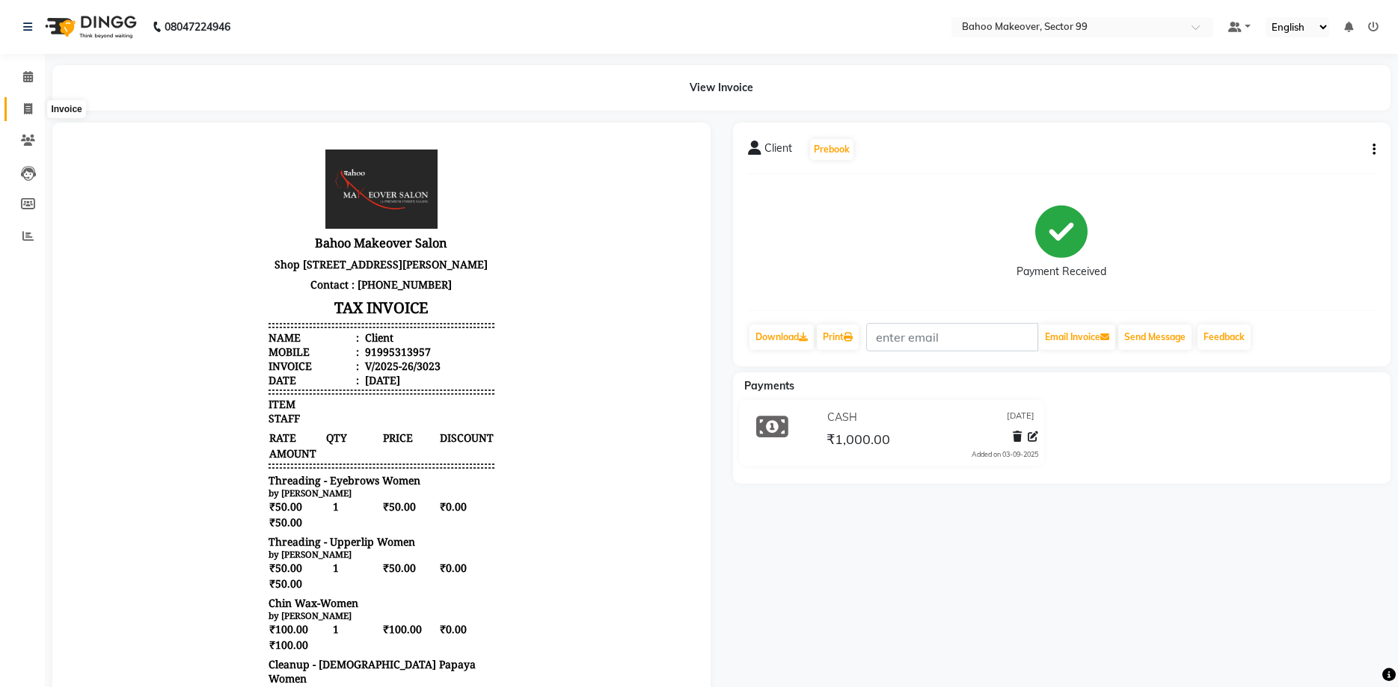
click at [31, 111] on icon at bounding box center [28, 108] width 8 height 11
select select "6856"
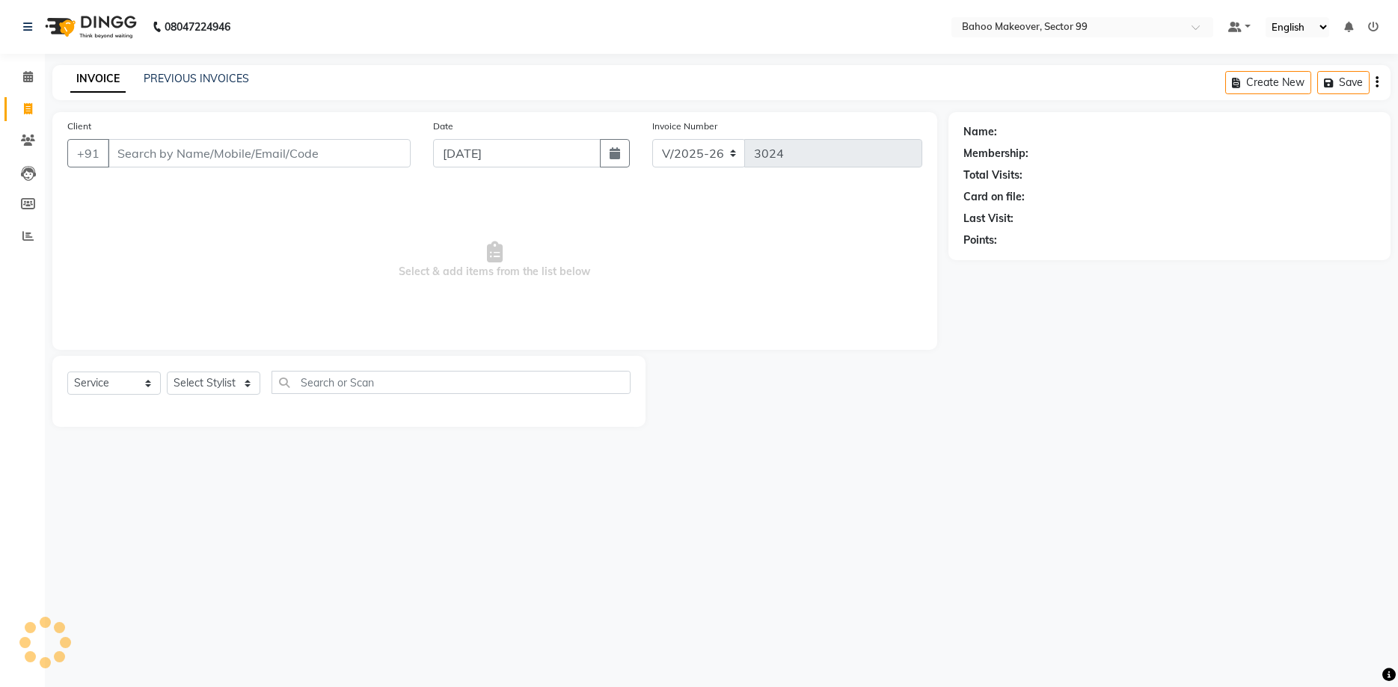
select select "membership"
